Goal: Transaction & Acquisition: Purchase product/service

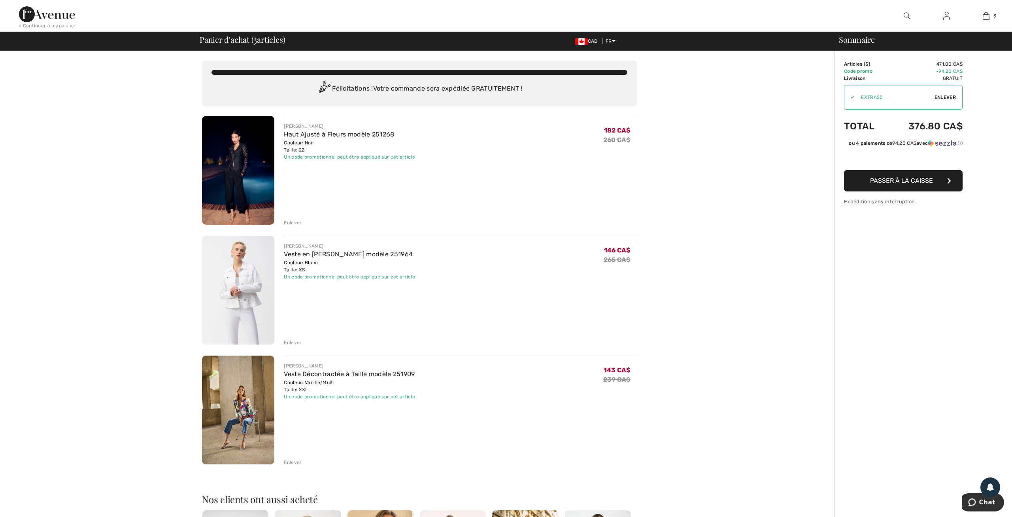
click at [289, 340] on div "Enlever" at bounding box center [293, 342] width 18 height 7
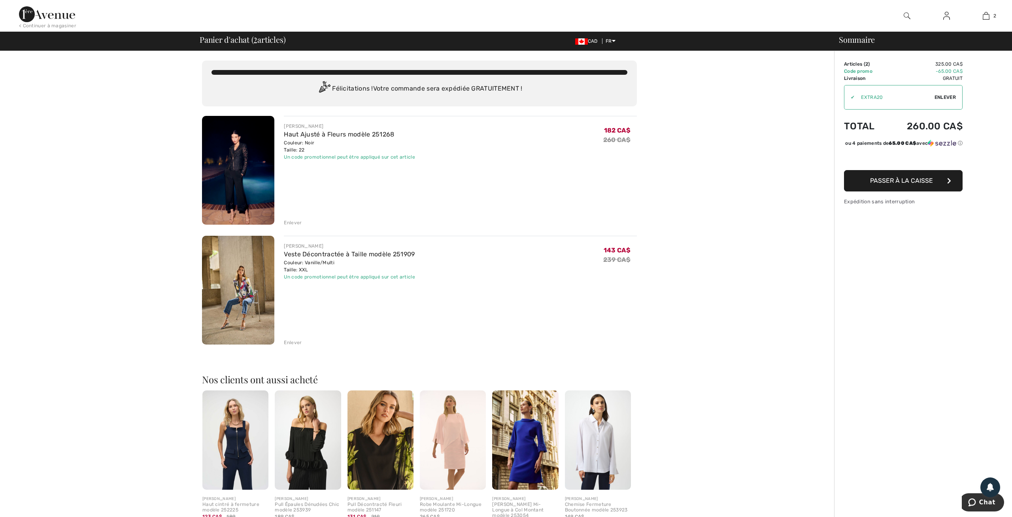
click at [231, 441] on img at bounding box center [235, 439] width 66 height 99
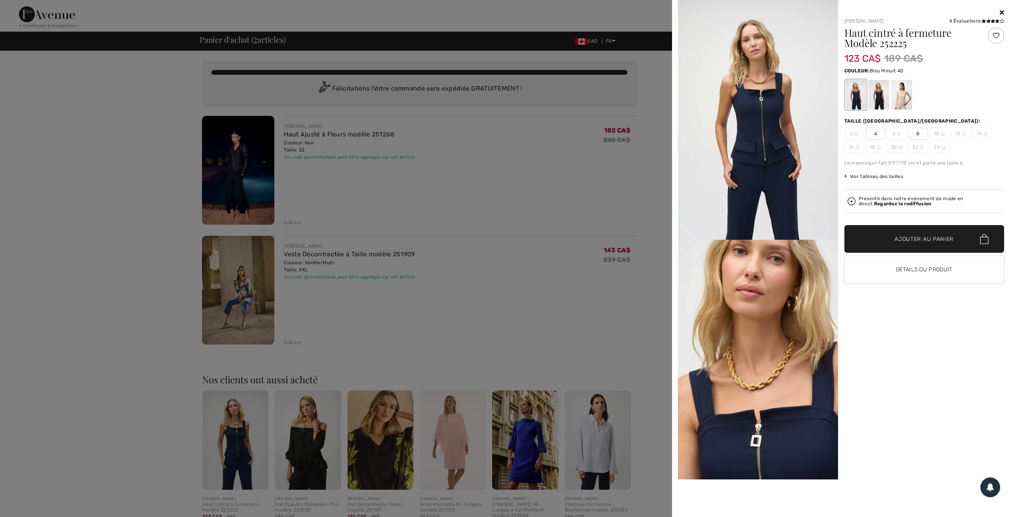
click at [142, 398] on div at bounding box center [506, 258] width 1012 height 517
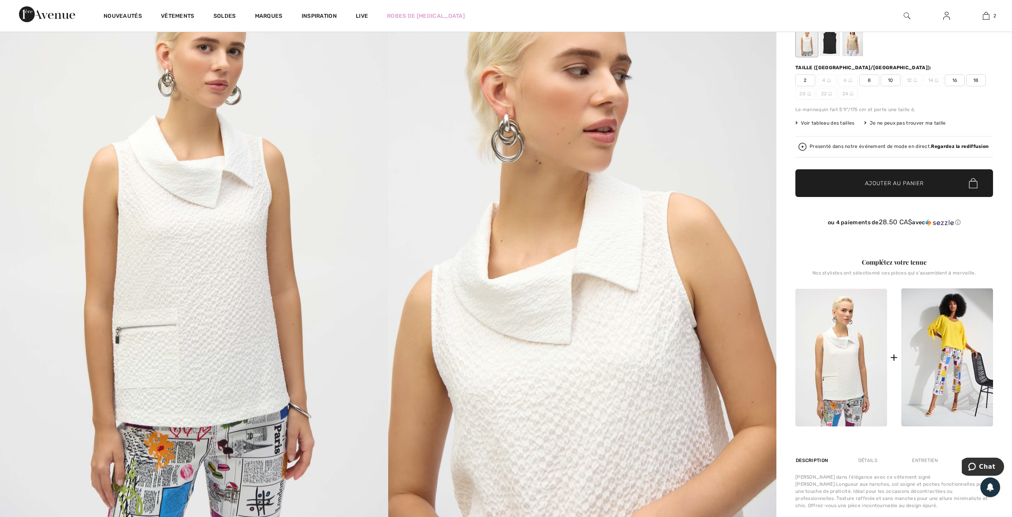
scroll to position [123, 0]
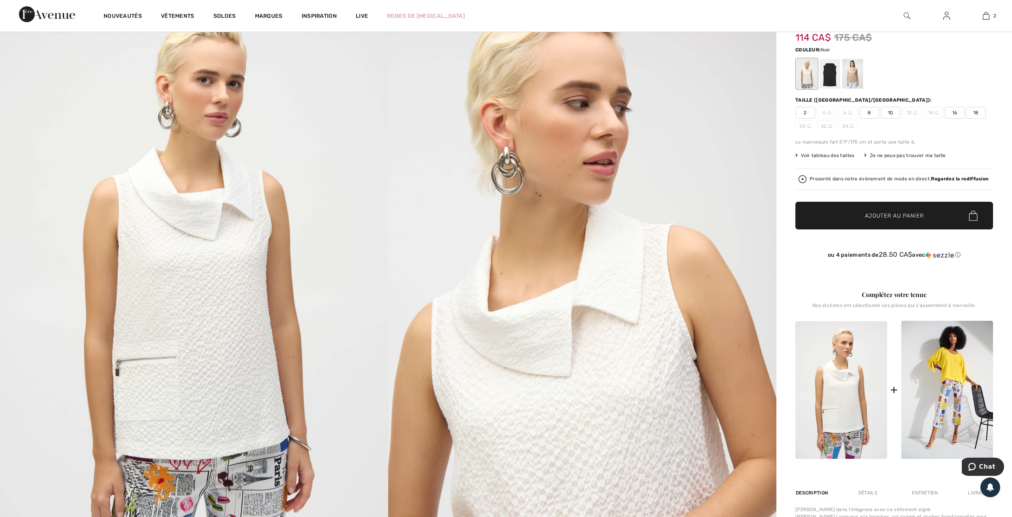
click at [832, 72] on div at bounding box center [830, 74] width 21 height 30
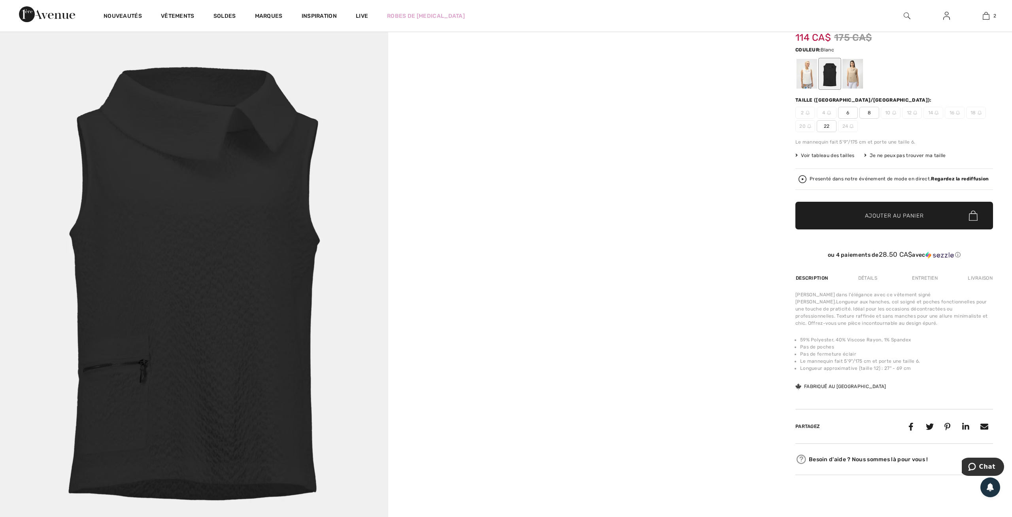
click at [811, 81] on div at bounding box center [807, 74] width 21 height 30
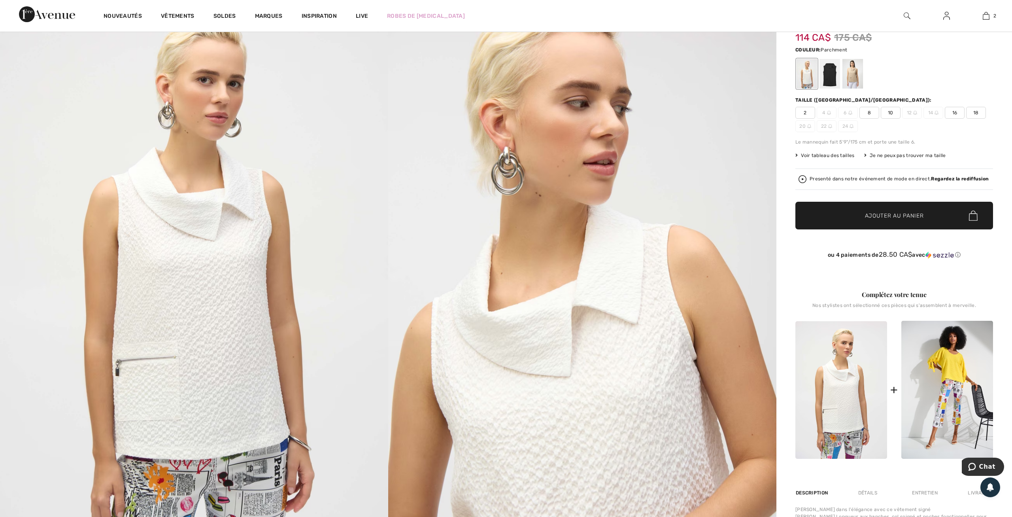
click at [855, 76] on div at bounding box center [853, 74] width 21 height 30
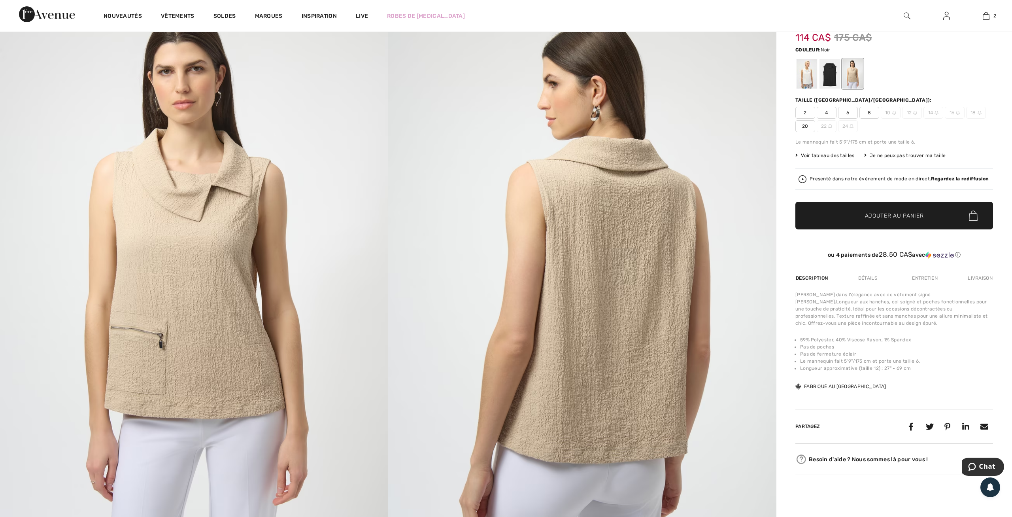
click at [830, 73] on div at bounding box center [830, 74] width 21 height 30
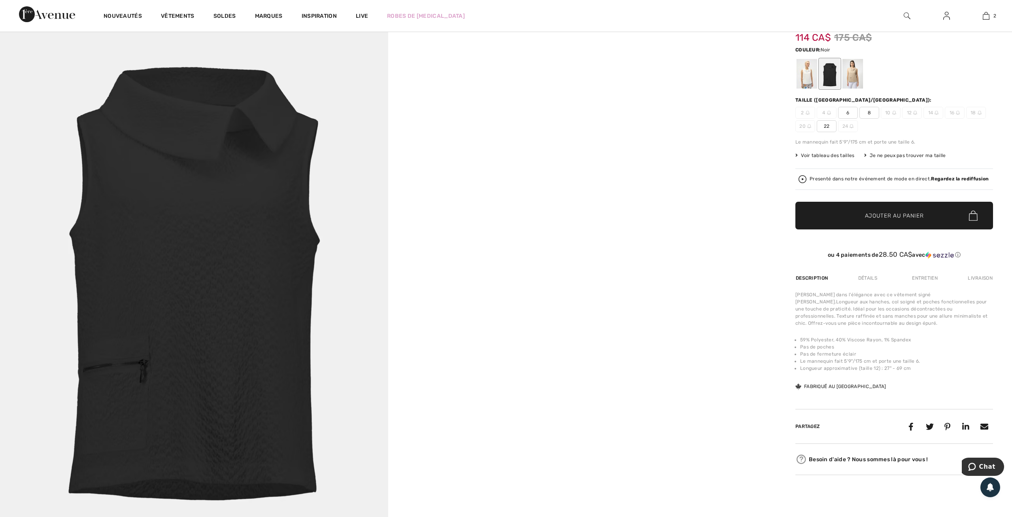
click at [829, 125] on span "22" at bounding box center [827, 126] width 20 height 12
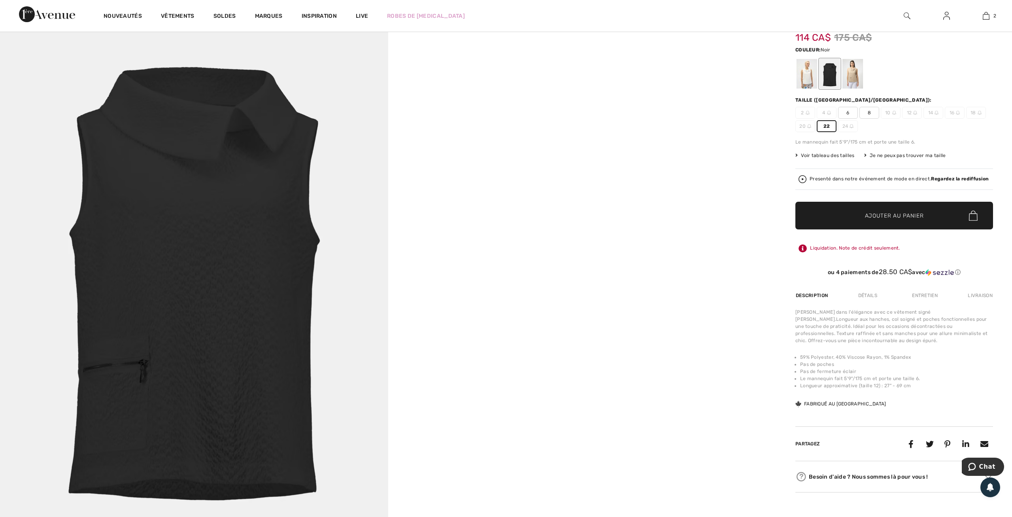
click at [886, 213] on span "Ajouter au panier" at bounding box center [894, 216] width 59 height 8
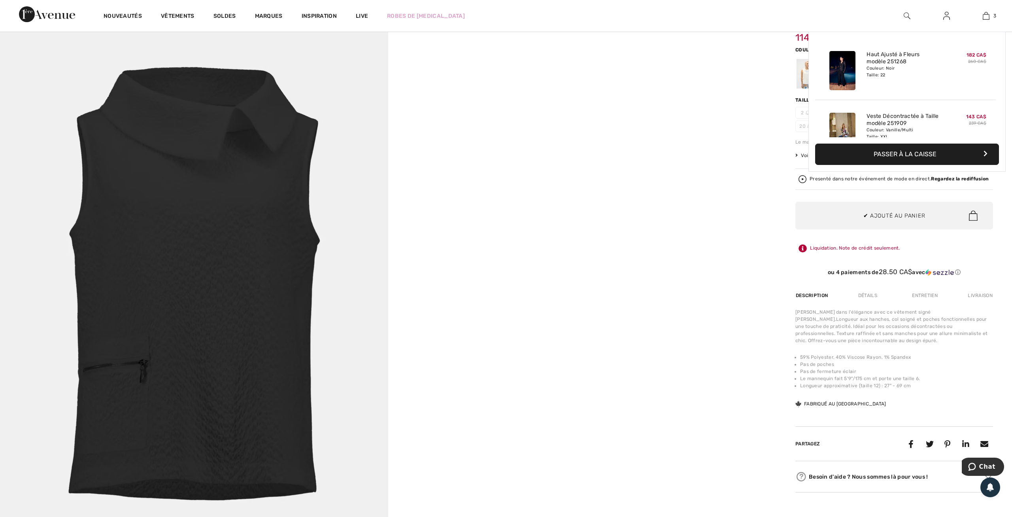
scroll to position [86, 0]
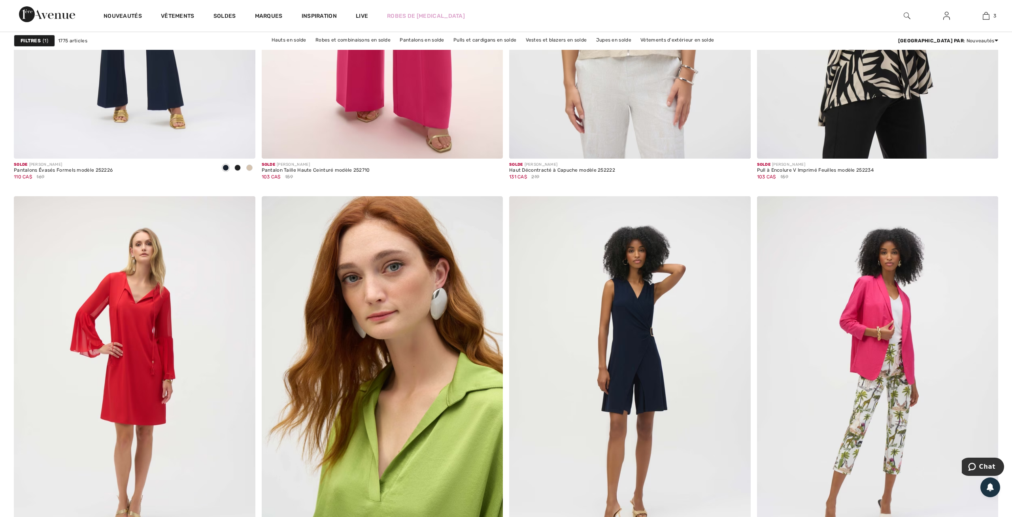
scroll to position [5921, 0]
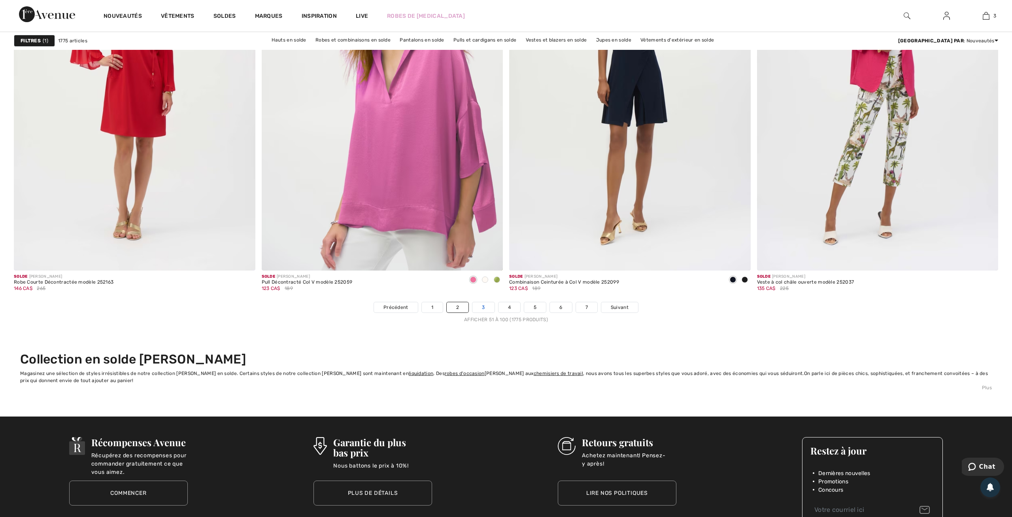
click at [480, 306] on link "3" at bounding box center [483, 307] width 22 height 10
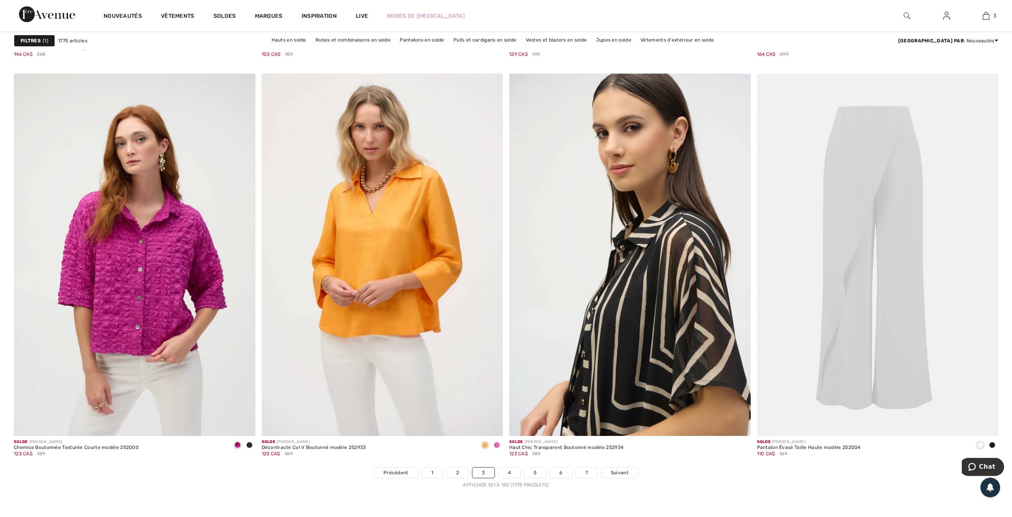
scroll to position [5839, 0]
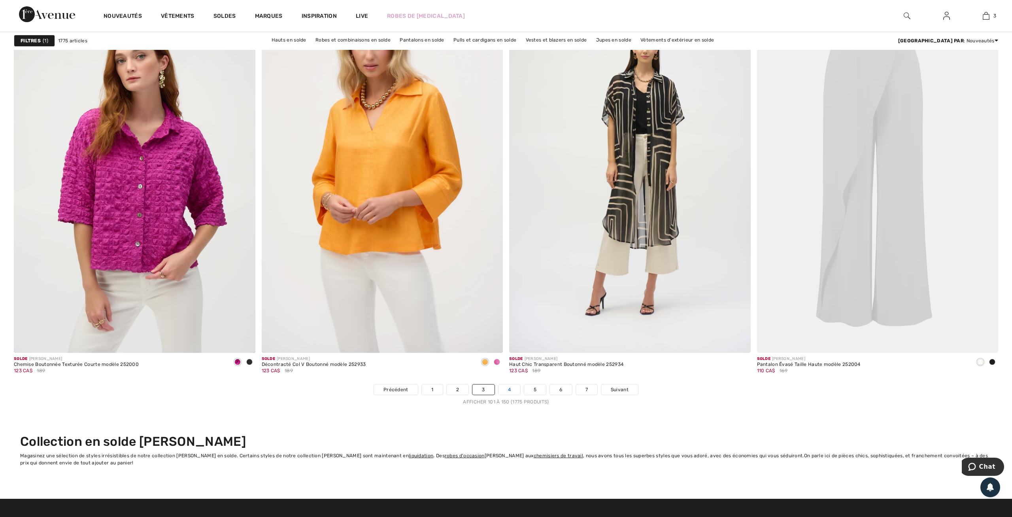
click at [506, 387] on link "4" at bounding box center [510, 389] width 22 height 10
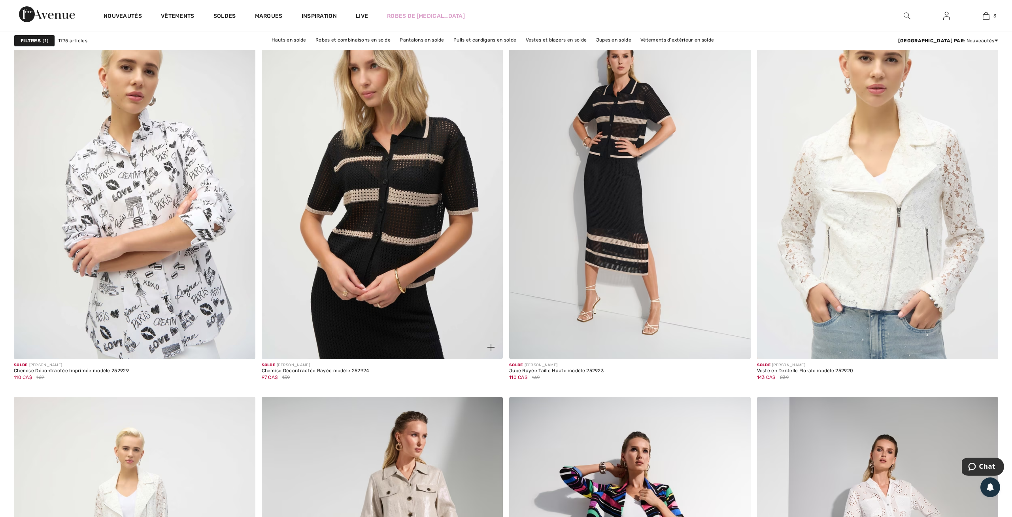
scroll to position [4153, 0]
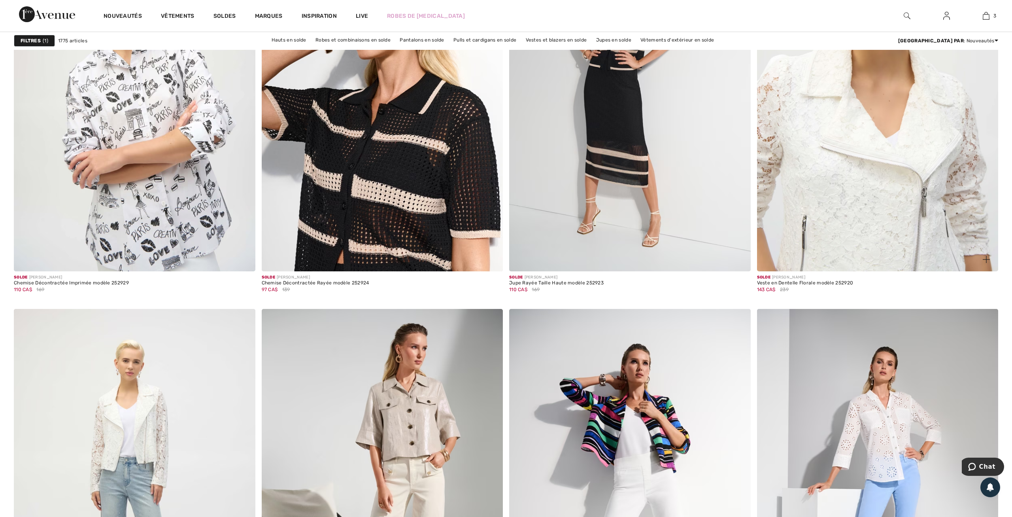
click at [869, 169] on img at bounding box center [878, 90] width 242 height 362
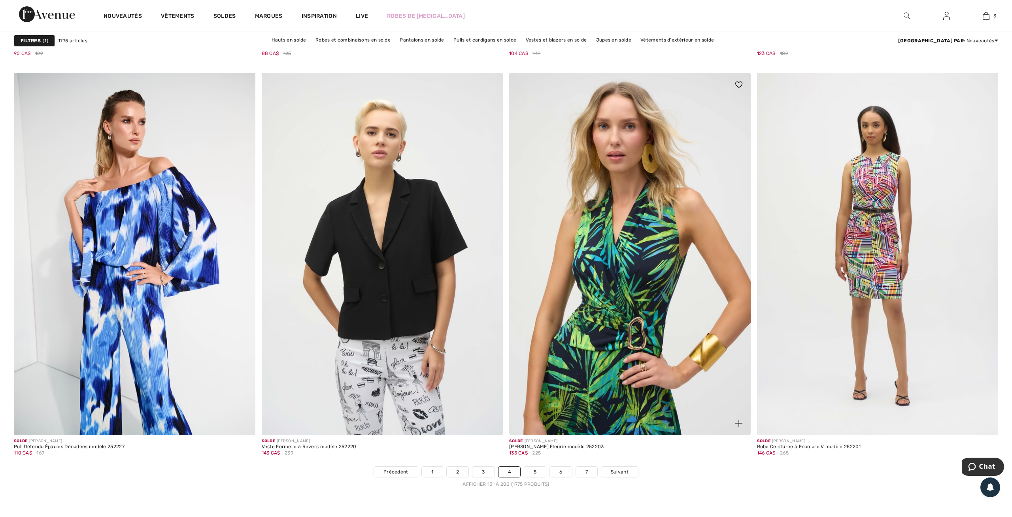
scroll to position [6085, 0]
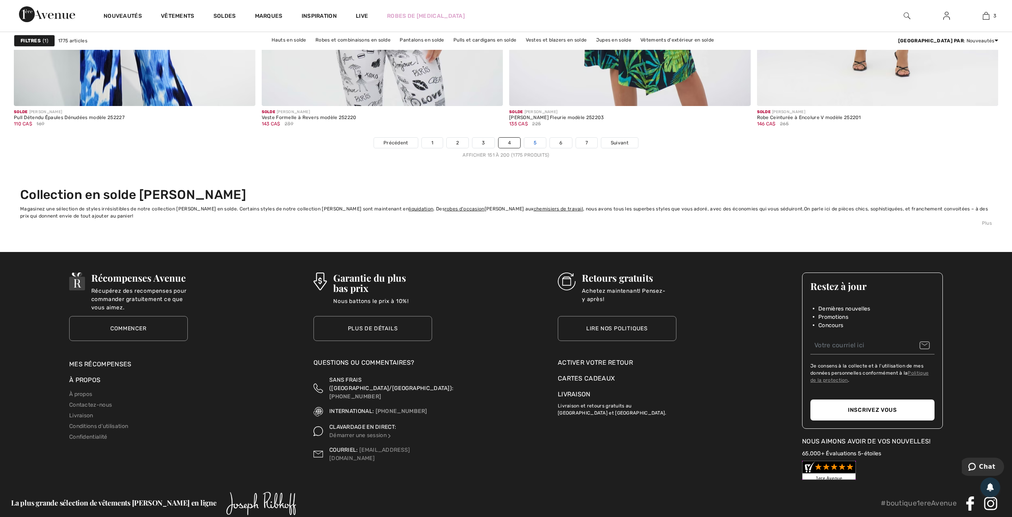
click at [536, 139] on link "5" at bounding box center [535, 143] width 22 height 10
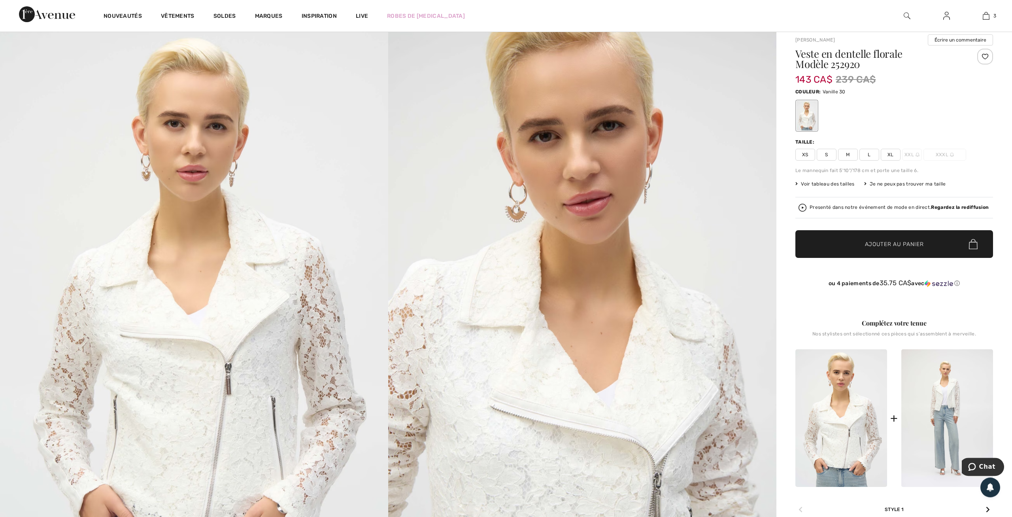
scroll to position [82, 0]
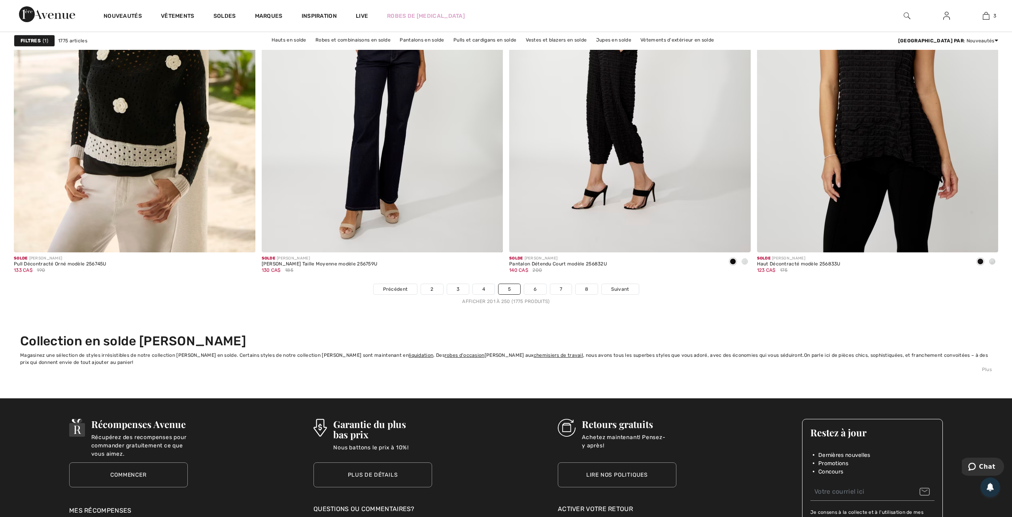
scroll to position [6003, 0]
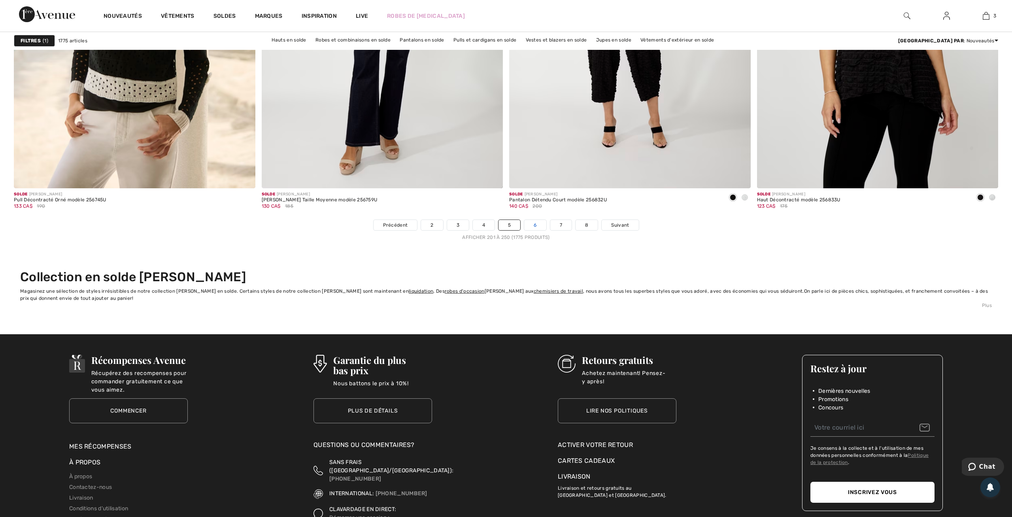
click at [533, 223] on link "6" at bounding box center [535, 225] width 22 height 10
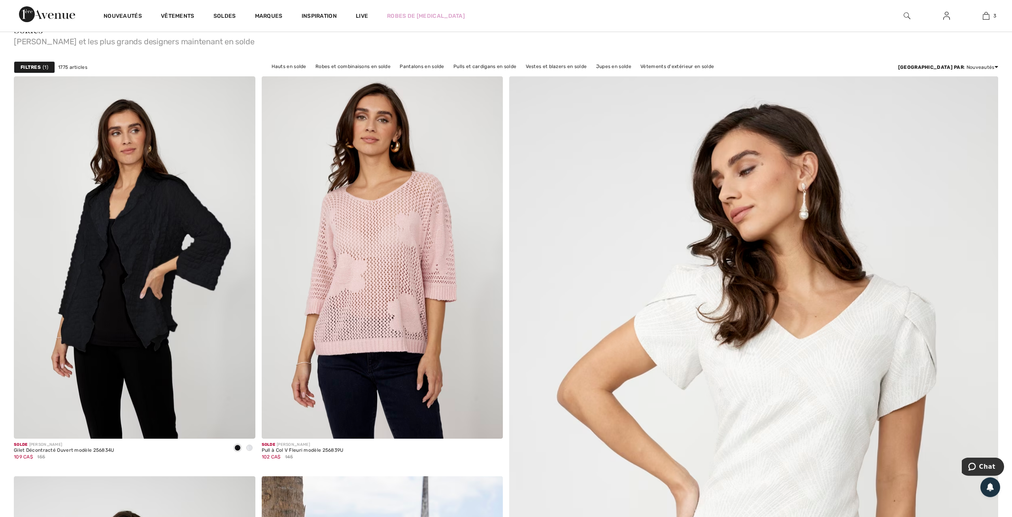
scroll to position [206, 0]
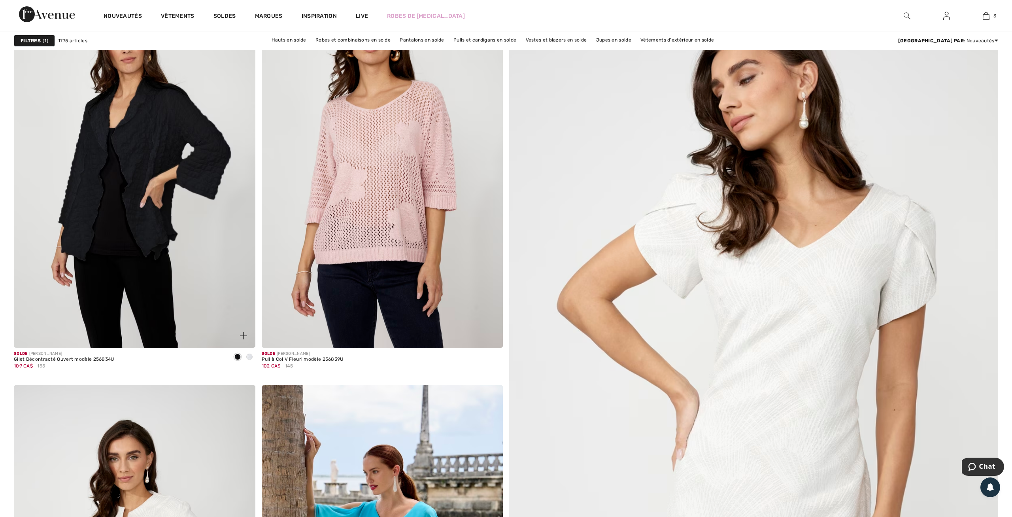
click at [155, 166] on img at bounding box center [135, 166] width 242 height 362
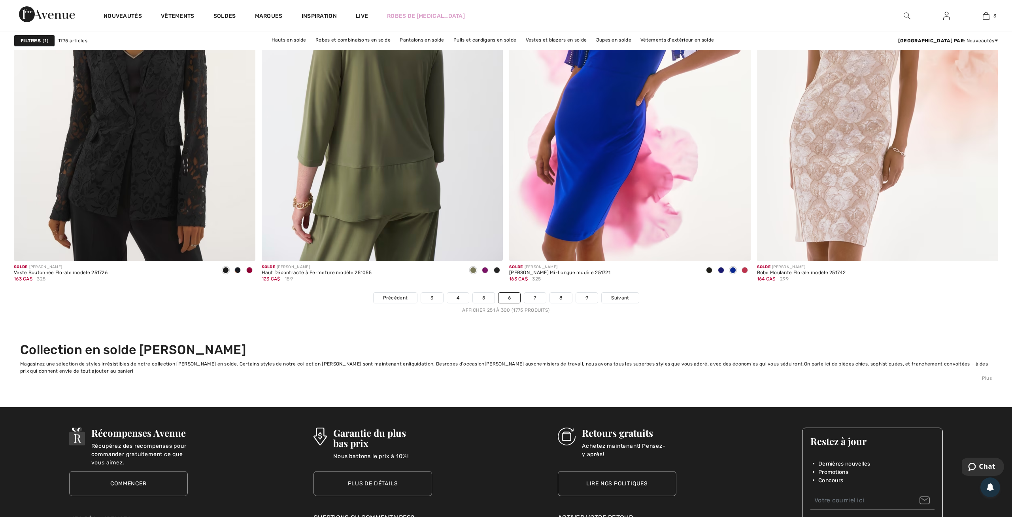
scroll to position [6044, 0]
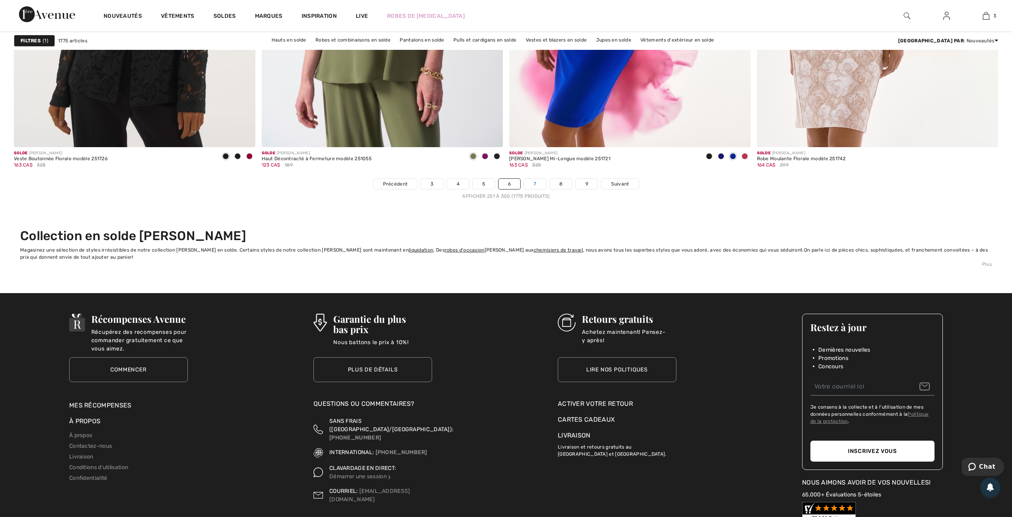
click at [537, 182] on link "7" at bounding box center [534, 184] width 21 height 10
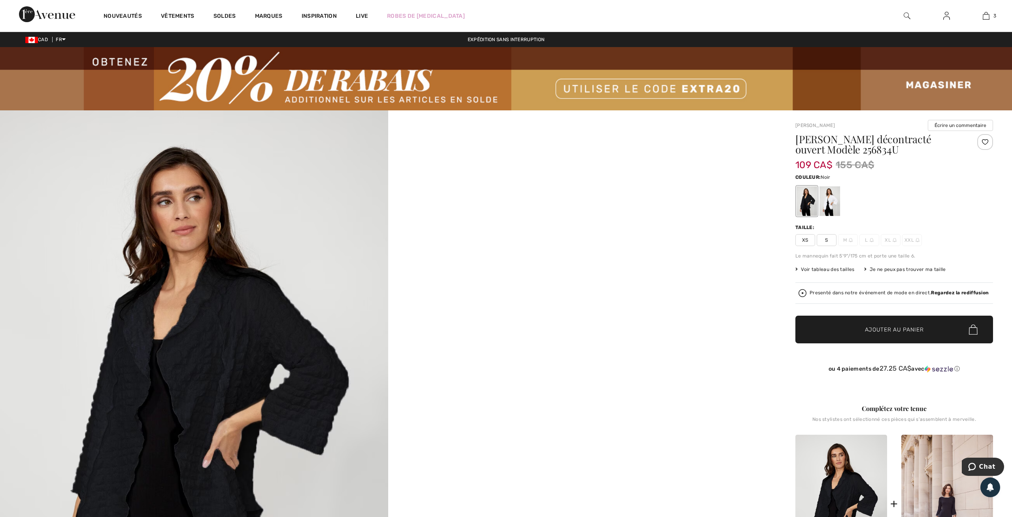
scroll to position [123, 0]
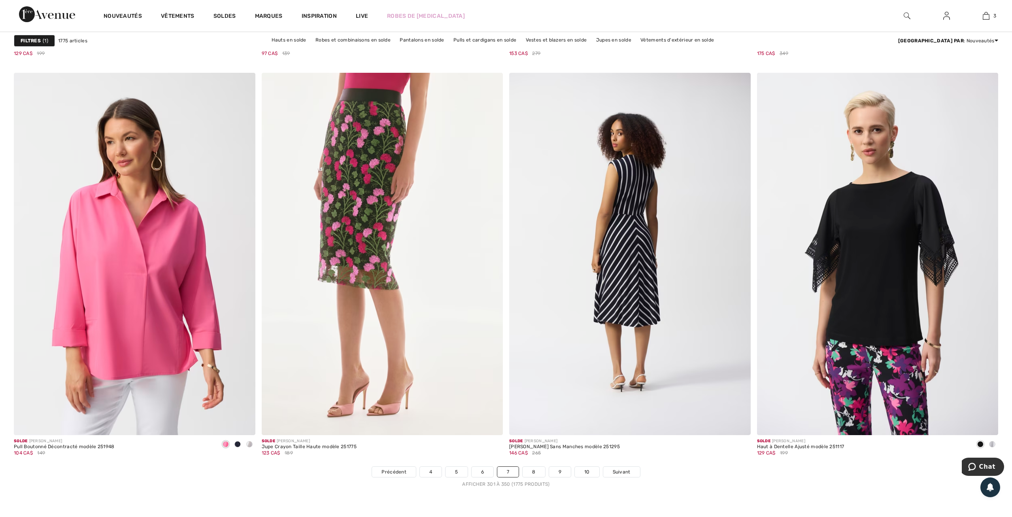
scroll to position [5921, 0]
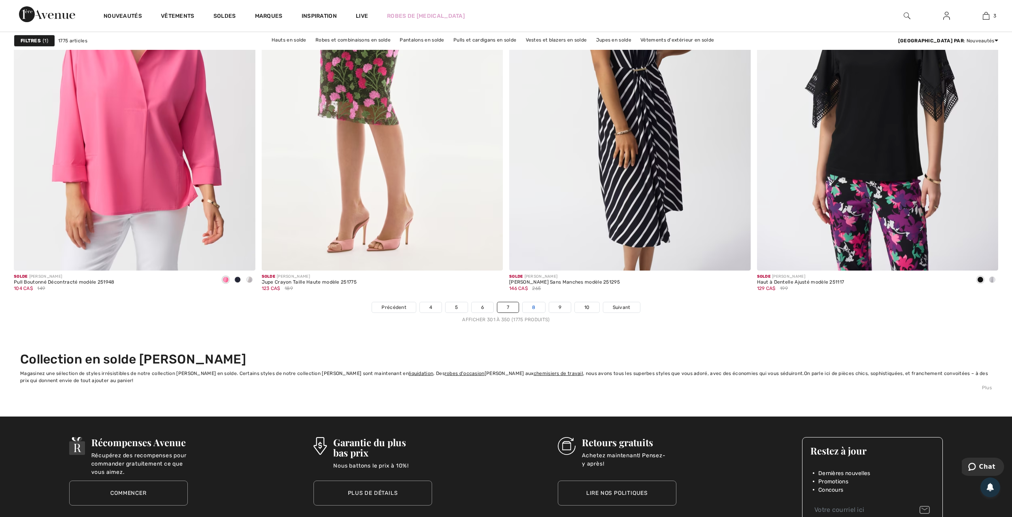
click at [537, 309] on link "8" at bounding box center [534, 307] width 22 height 10
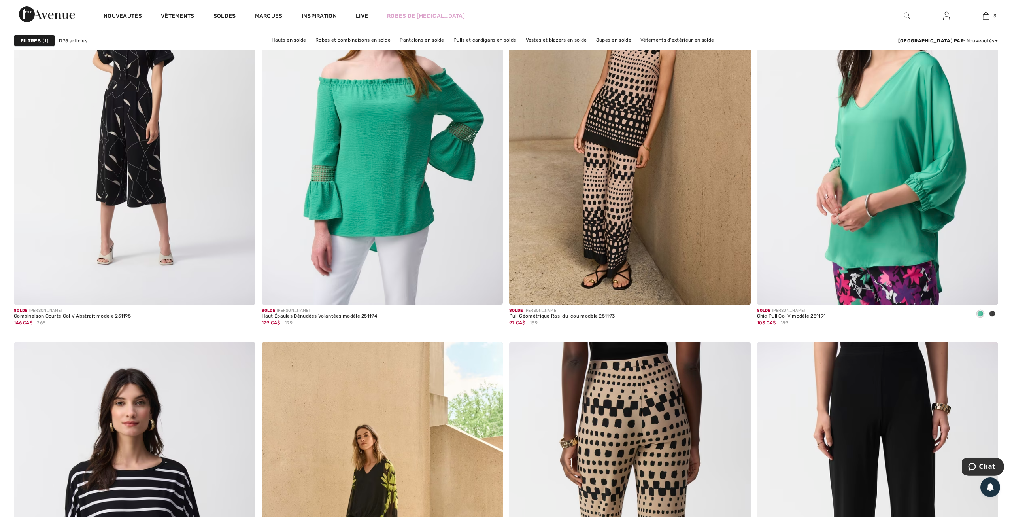
scroll to position [4112, 0]
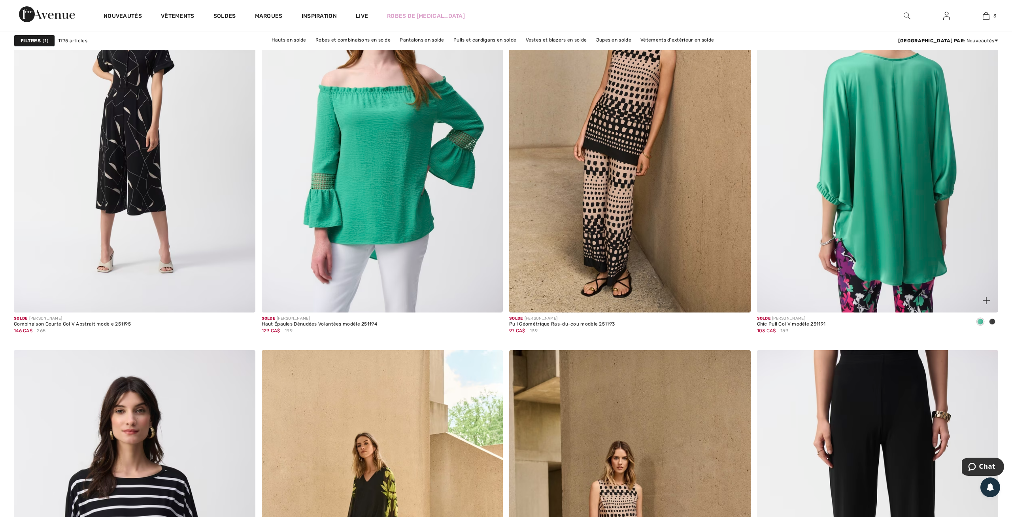
click at [888, 160] on img at bounding box center [878, 131] width 242 height 362
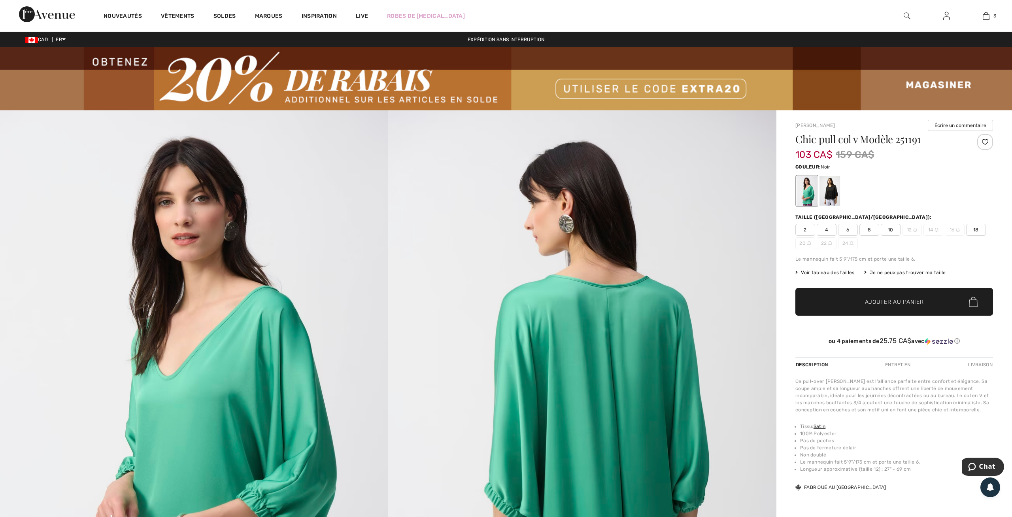
click at [832, 189] on div at bounding box center [830, 191] width 21 height 30
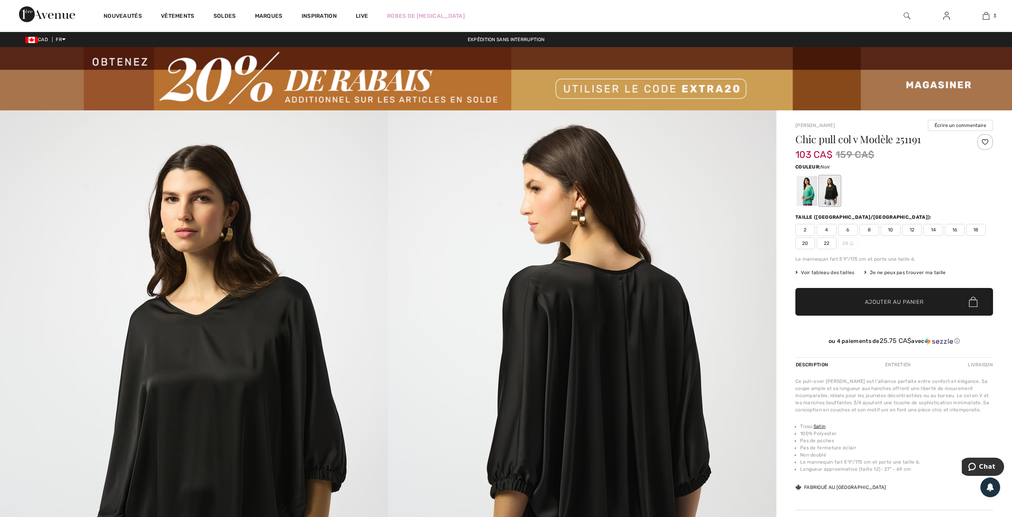
scroll to position [164, 0]
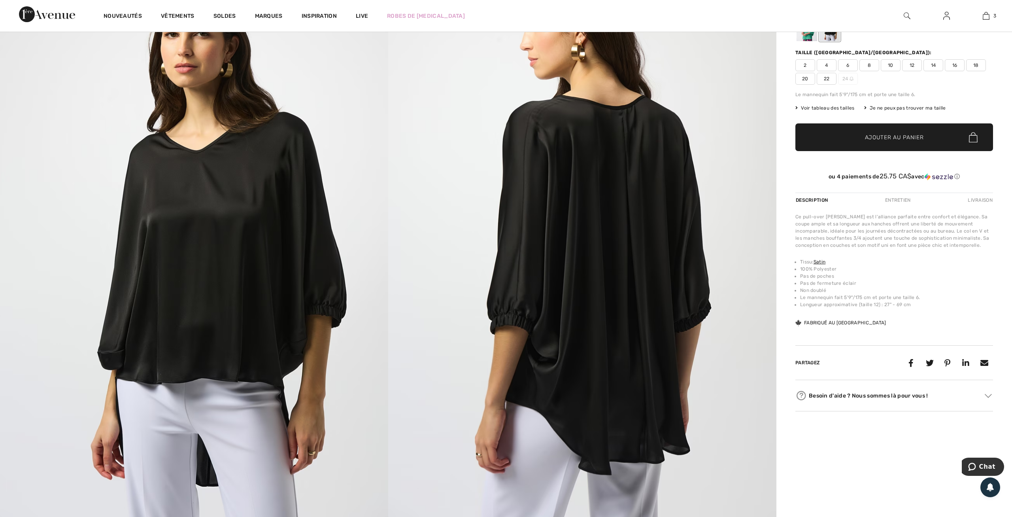
click at [809, 79] on span "20" at bounding box center [805, 79] width 20 height 12
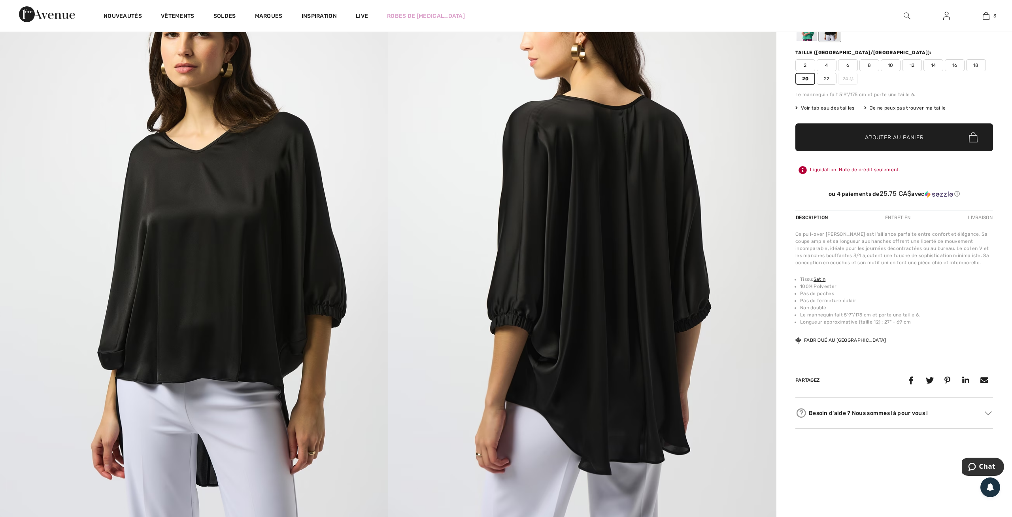
click at [890, 135] on span "Ajouter au panier" at bounding box center [894, 137] width 59 height 8
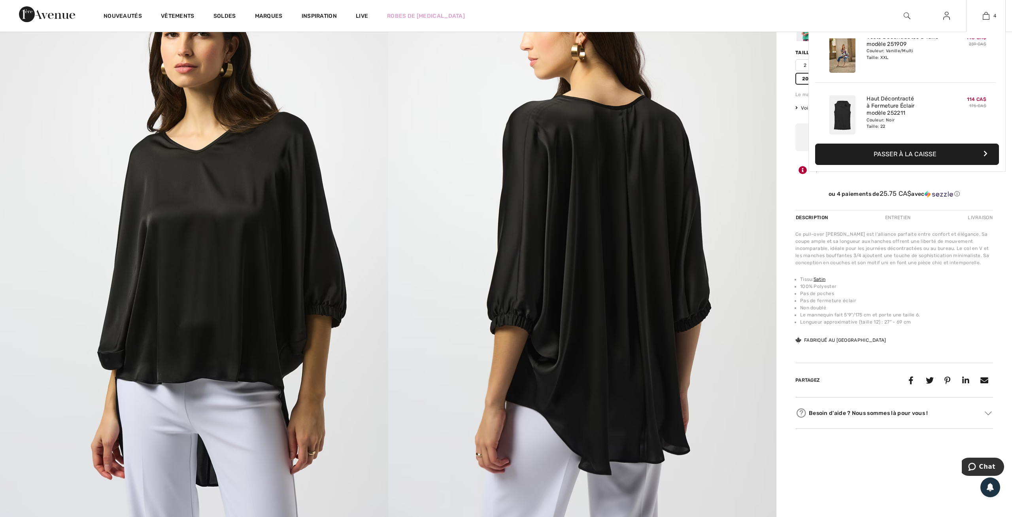
scroll to position [77, 0]
click at [986, 14] on img at bounding box center [986, 15] width 7 height 9
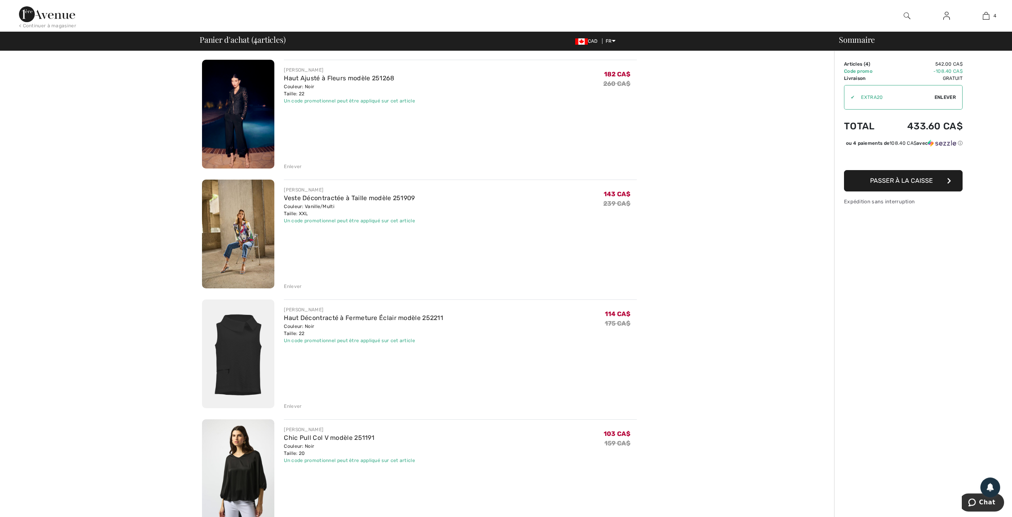
scroll to position [41, 0]
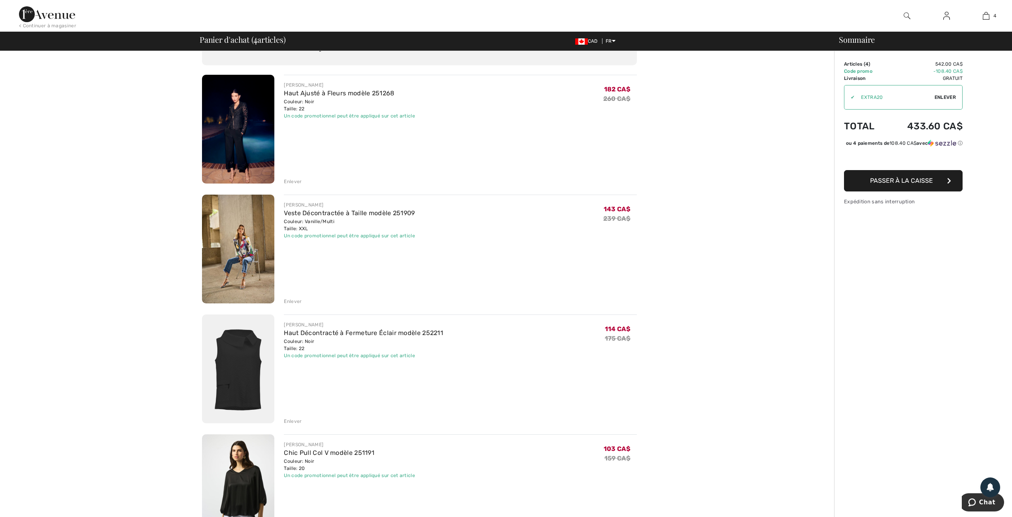
click at [294, 181] on div "Enlever" at bounding box center [293, 181] width 18 height 7
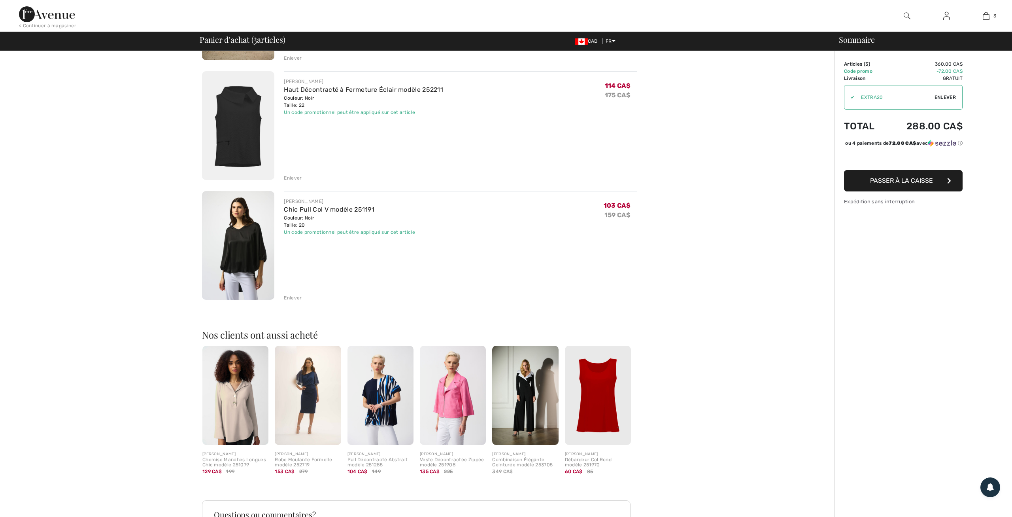
scroll to position [0, 0]
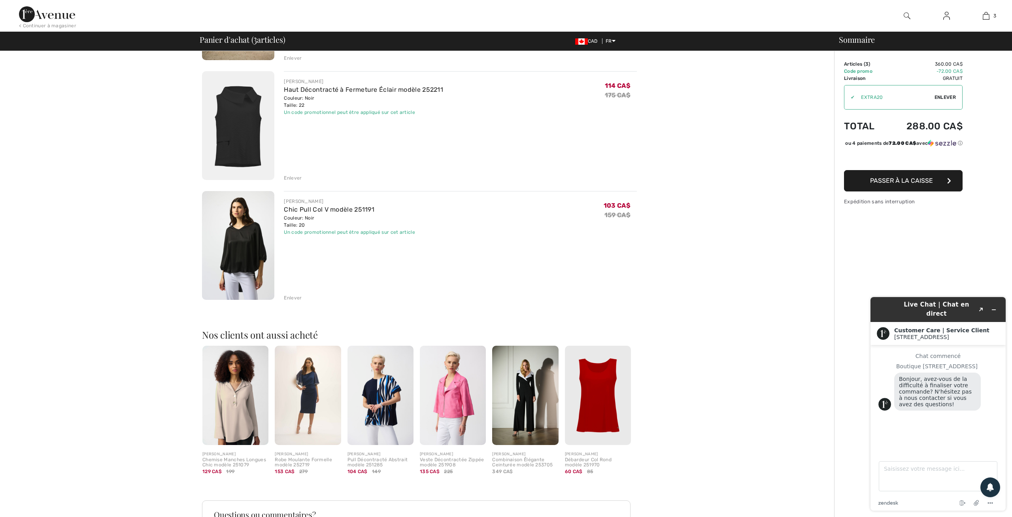
click at [242, 397] on img at bounding box center [235, 395] width 66 height 99
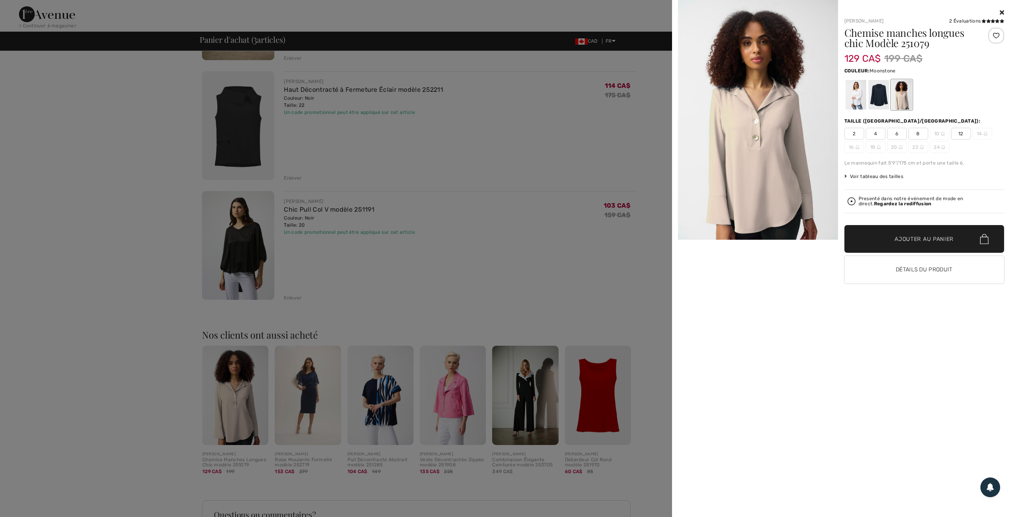
click at [130, 300] on div at bounding box center [506, 258] width 1012 height 517
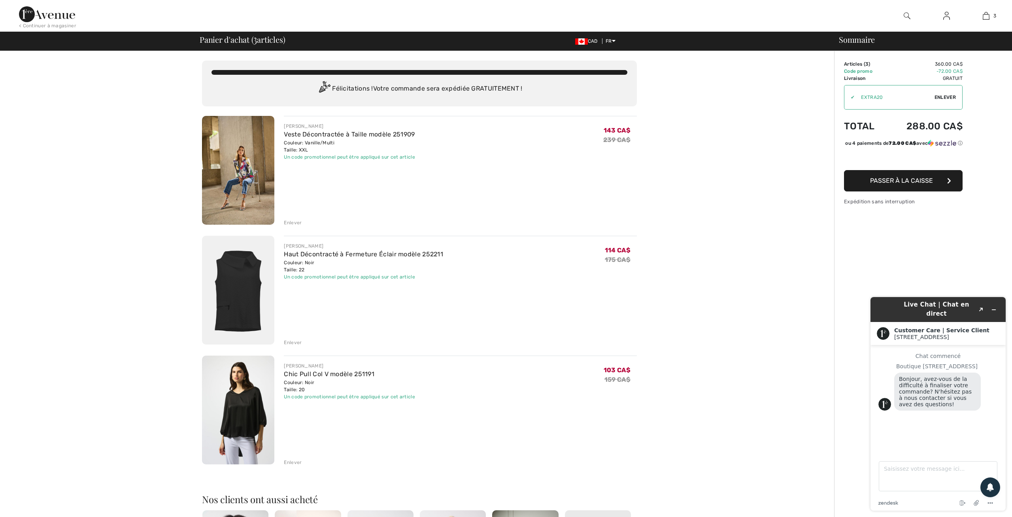
click at [293, 340] on div "Enlever" at bounding box center [293, 342] width 18 height 7
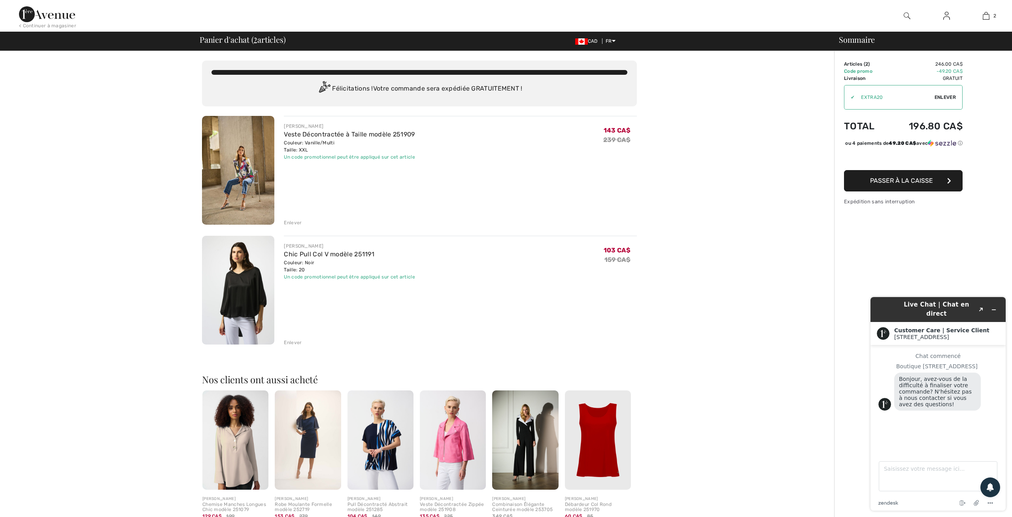
click at [242, 162] on img at bounding box center [238, 170] width 72 height 109
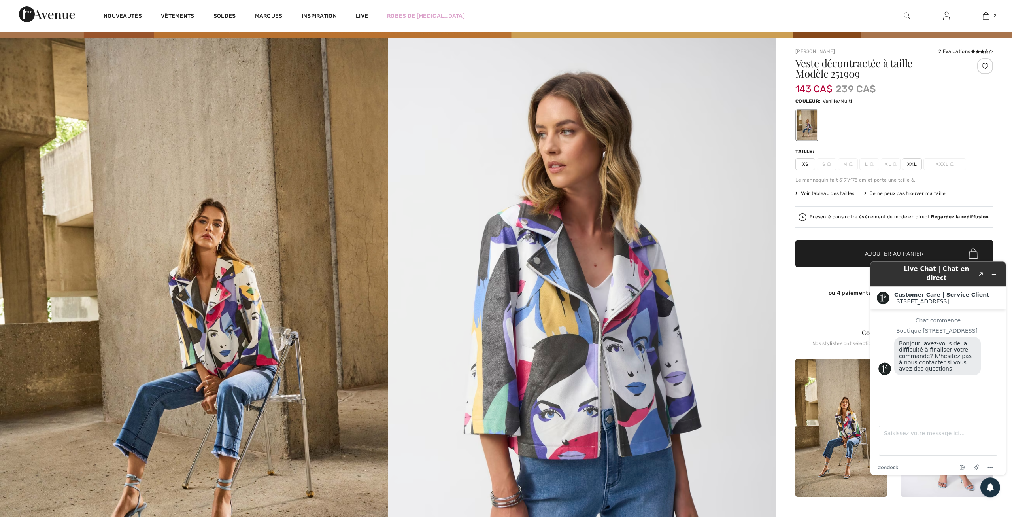
scroll to position [82, 0]
